Goal: Task Accomplishment & Management: Use online tool/utility

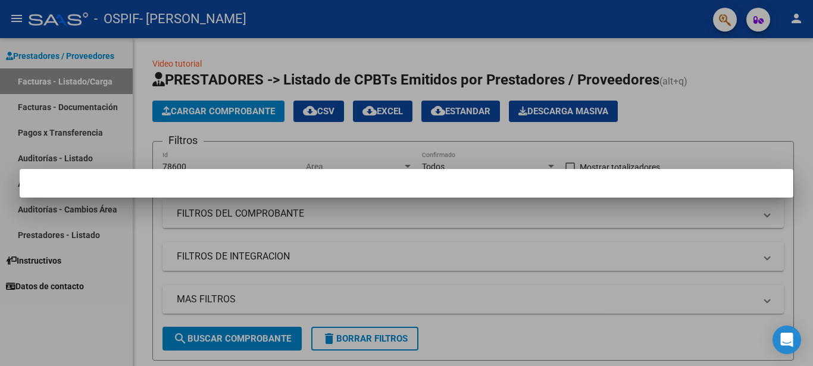
click at [339, 49] on div at bounding box center [406, 183] width 813 height 366
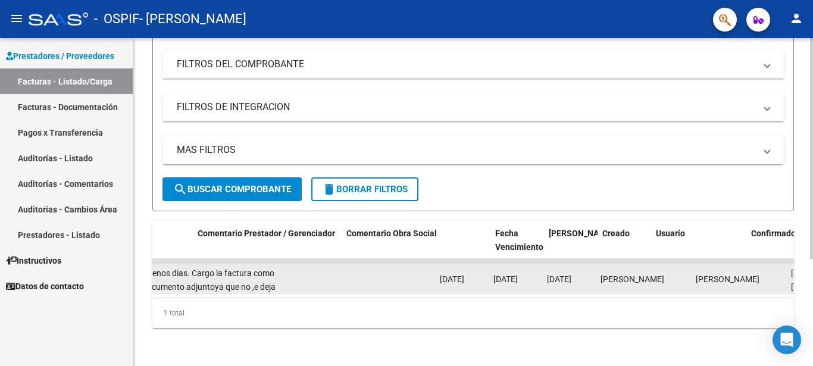
scroll to position [0, 1702]
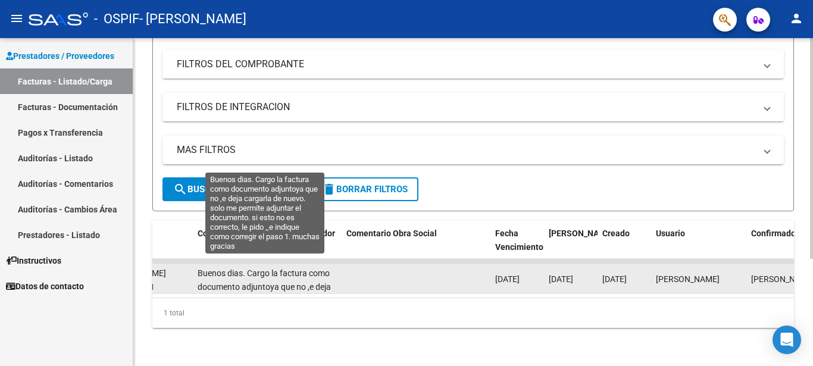
click at [253, 278] on span "Buenos dias. Cargo la factura como documento adjuntoya que no ,e deja cargarla …" at bounding box center [264, 307] width 133 height 77
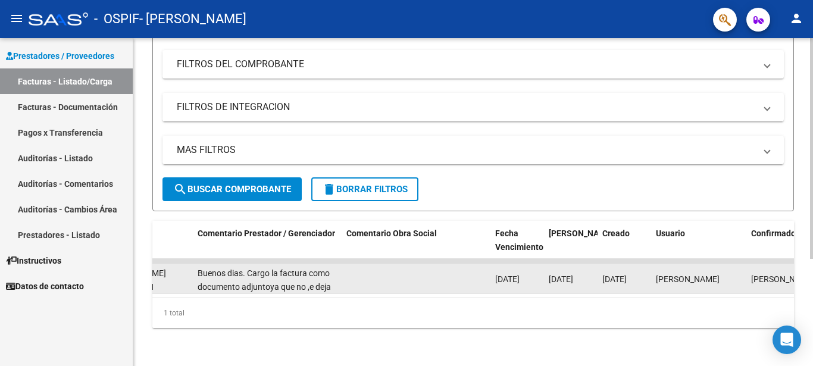
click at [233, 271] on div "Buenos dias. Cargo la factura como documento adjuntoya que no ,e deja cargarla …" at bounding box center [267, 279] width 139 height 25
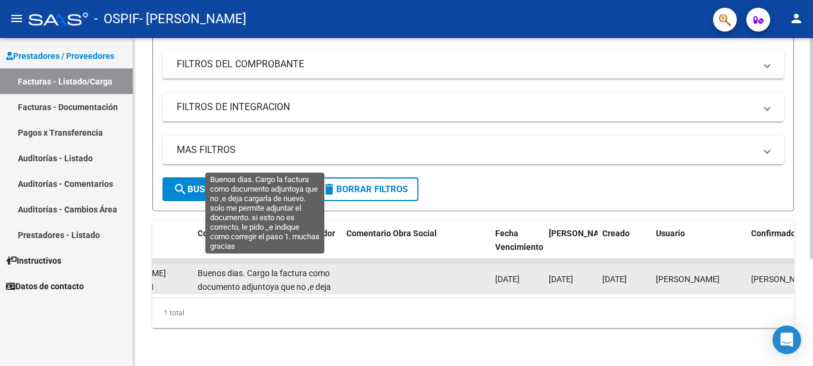
click at [254, 274] on span "Buenos dias. Cargo la factura como documento adjuntoya que no ,e deja cargarla …" at bounding box center [264, 307] width 133 height 77
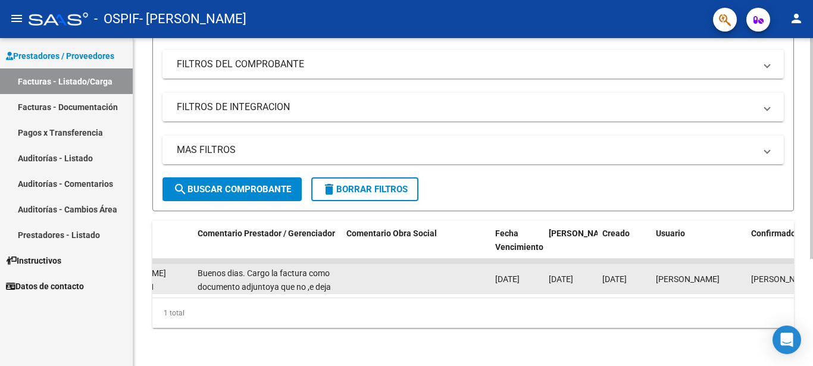
click at [254, 274] on span "Buenos dias. Cargo la factura como documento adjuntoya que no ,e deja cargarla …" at bounding box center [264, 307] width 133 height 77
click at [349, 279] on datatable-body-cell at bounding box center [416, 278] width 149 height 29
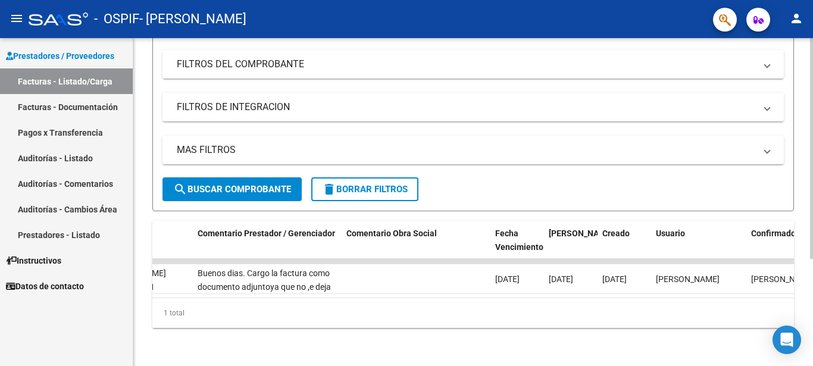
click at [787, 287] on datatable-body "78600 Integración [PERSON_NAME] 27316037807 Factura A: 3 - 199 $ 111.335,49 [DA…" at bounding box center [473, 278] width 642 height 39
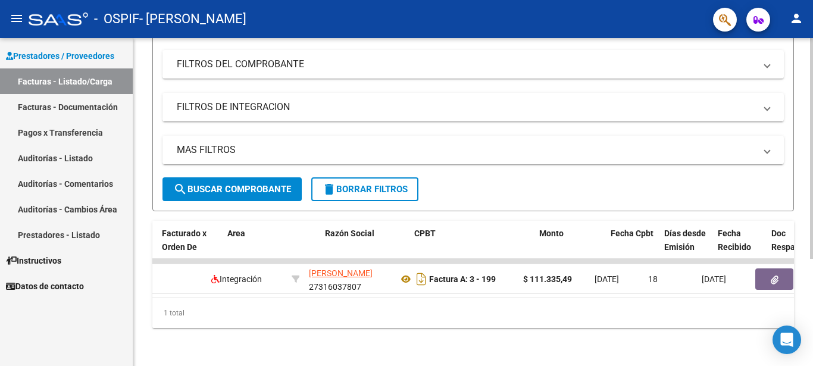
scroll to position [0, 264]
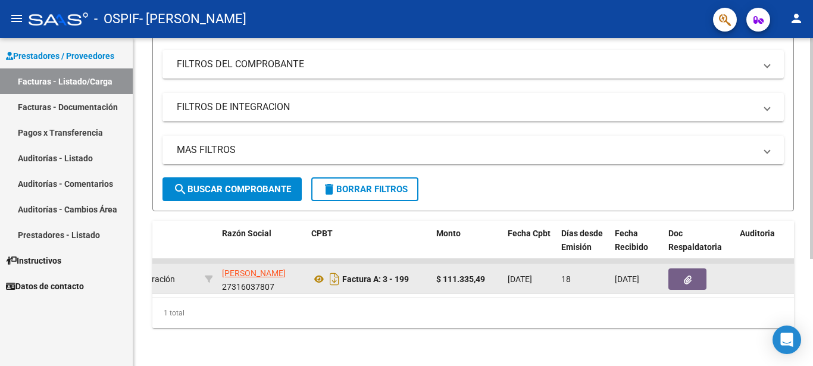
drag, startPoint x: 419, startPoint y: 270, endPoint x: 433, endPoint y: 271, distance: 13.7
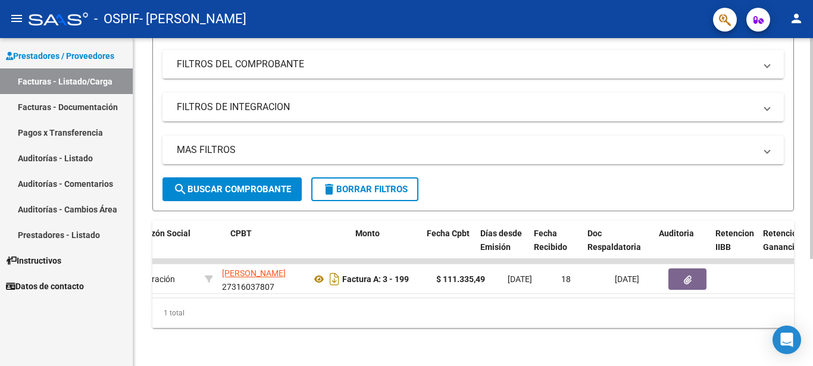
scroll to position [0, 826]
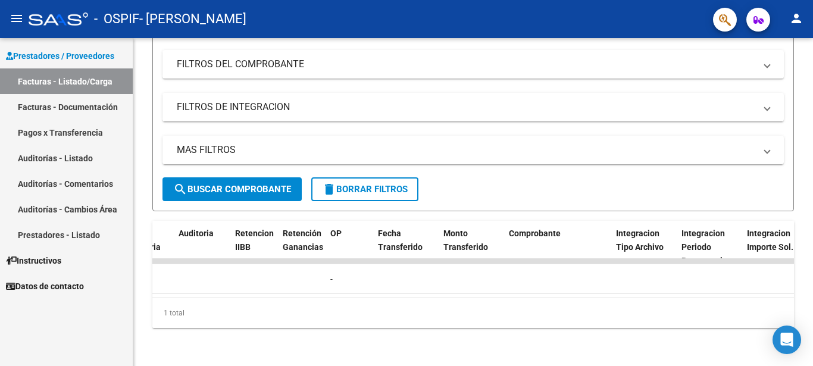
click at [71, 104] on link "Facturas - Documentación" at bounding box center [66, 107] width 133 height 26
click at [79, 82] on link "Facturas - Listado/Carga" at bounding box center [66, 81] width 133 height 26
click at [56, 79] on link "Facturas - Listado/Carga" at bounding box center [66, 81] width 133 height 26
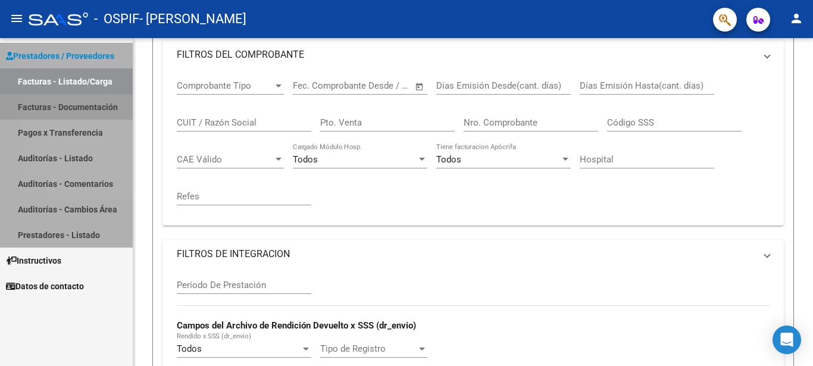
click at [73, 109] on link "Facturas - Documentación" at bounding box center [66, 107] width 133 height 26
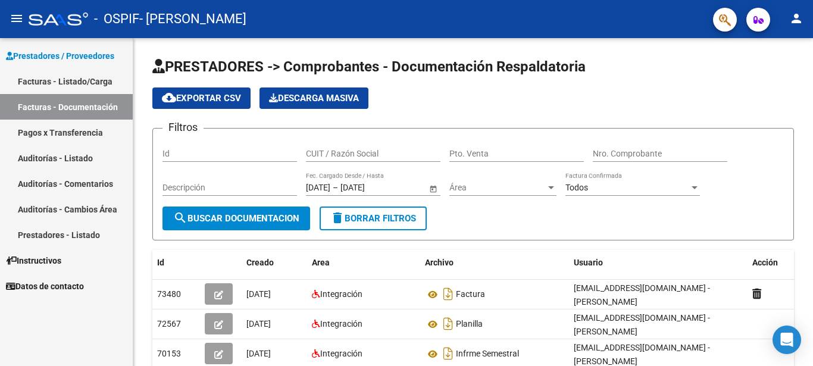
click at [64, 81] on link "Facturas - Listado/Carga" at bounding box center [66, 81] width 133 height 26
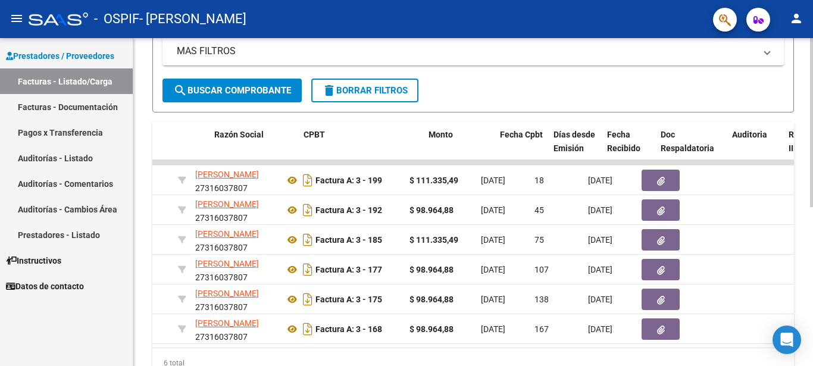
scroll to position [0, 272]
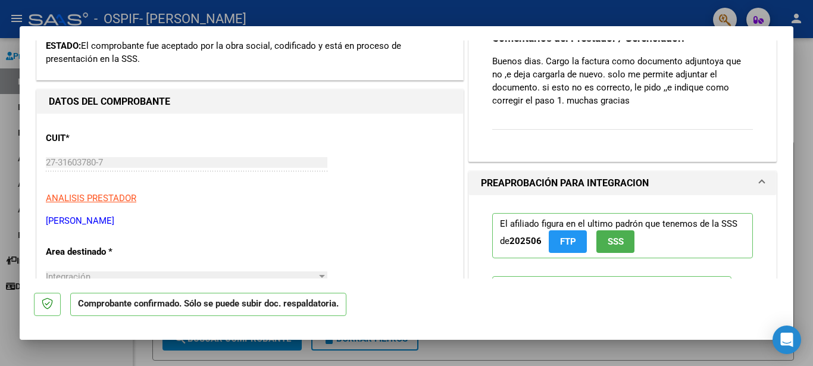
scroll to position [238, 0]
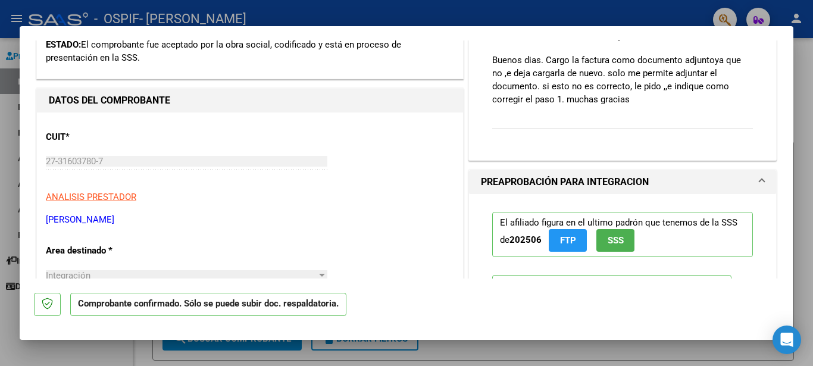
click at [688, 127] on div "Comentarios del Prestador / Gerenciador: Buenos dias. Cargo la factura como doc…" at bounding box center [622, 86] width 261 height 112
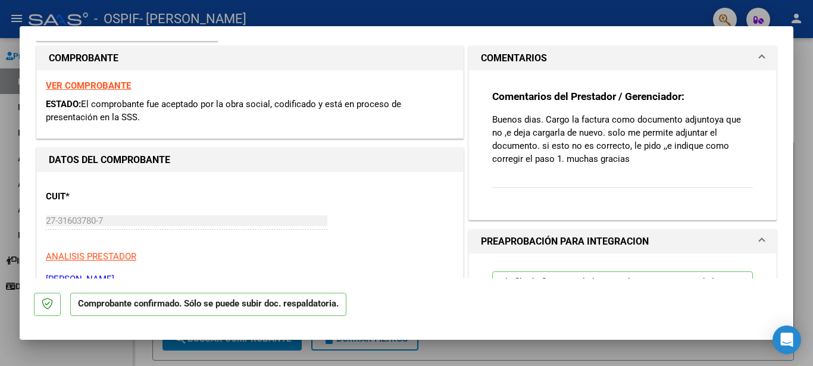
click at [760, 57] on span at bounding box center [762, 58] width 5 height 14
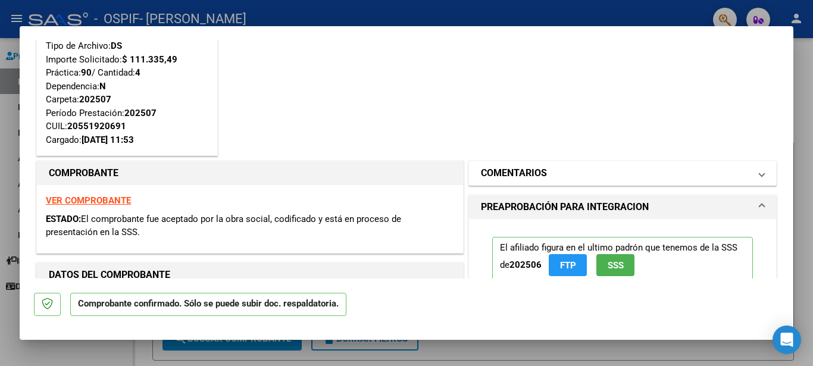
scroll to position [67, 0]
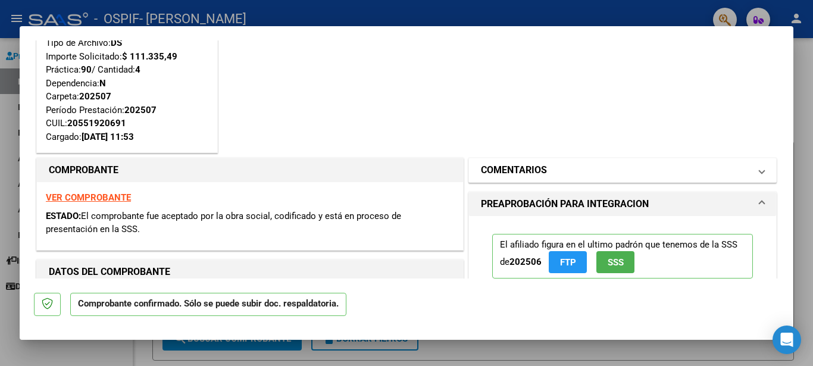
click at [756, 167] on mat-expansion-panel-header "COMENTARIOS" at bounding box center [622, 170] width 307 height 24
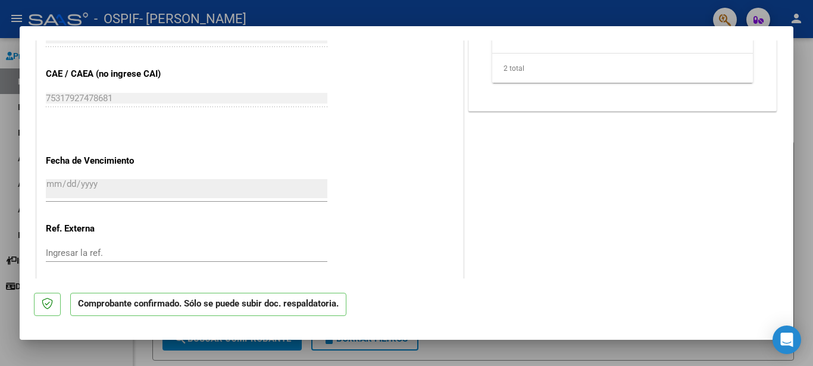
scroll to position [654, 0]
